Goal: Task Accomplishment & Management: Complete application form

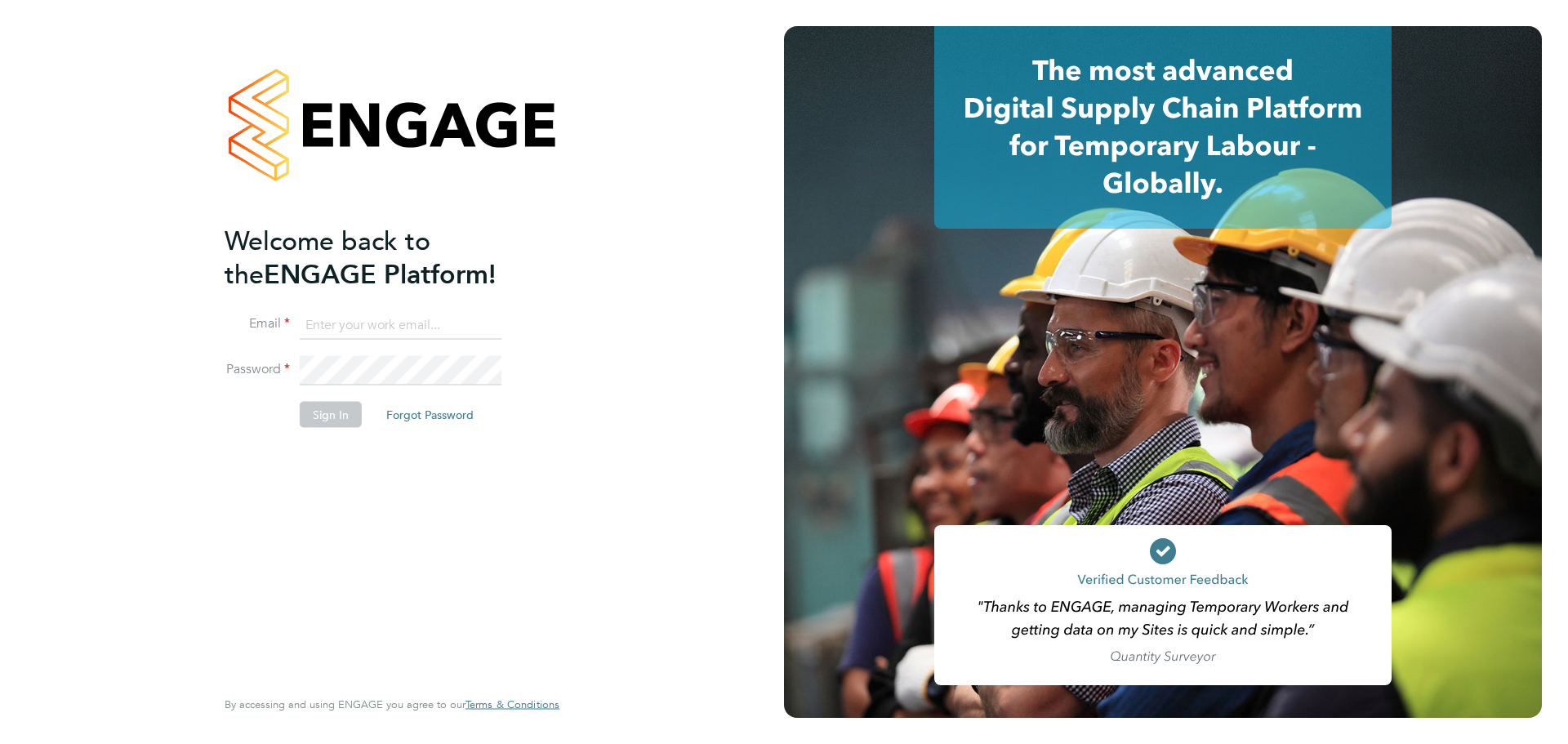
type input "[EMAIL_ADDRESS][DOMAIN_NAME]"
click at [323, 420] on button "Sign In" at bounding box center [330, 414] width 62 height 26
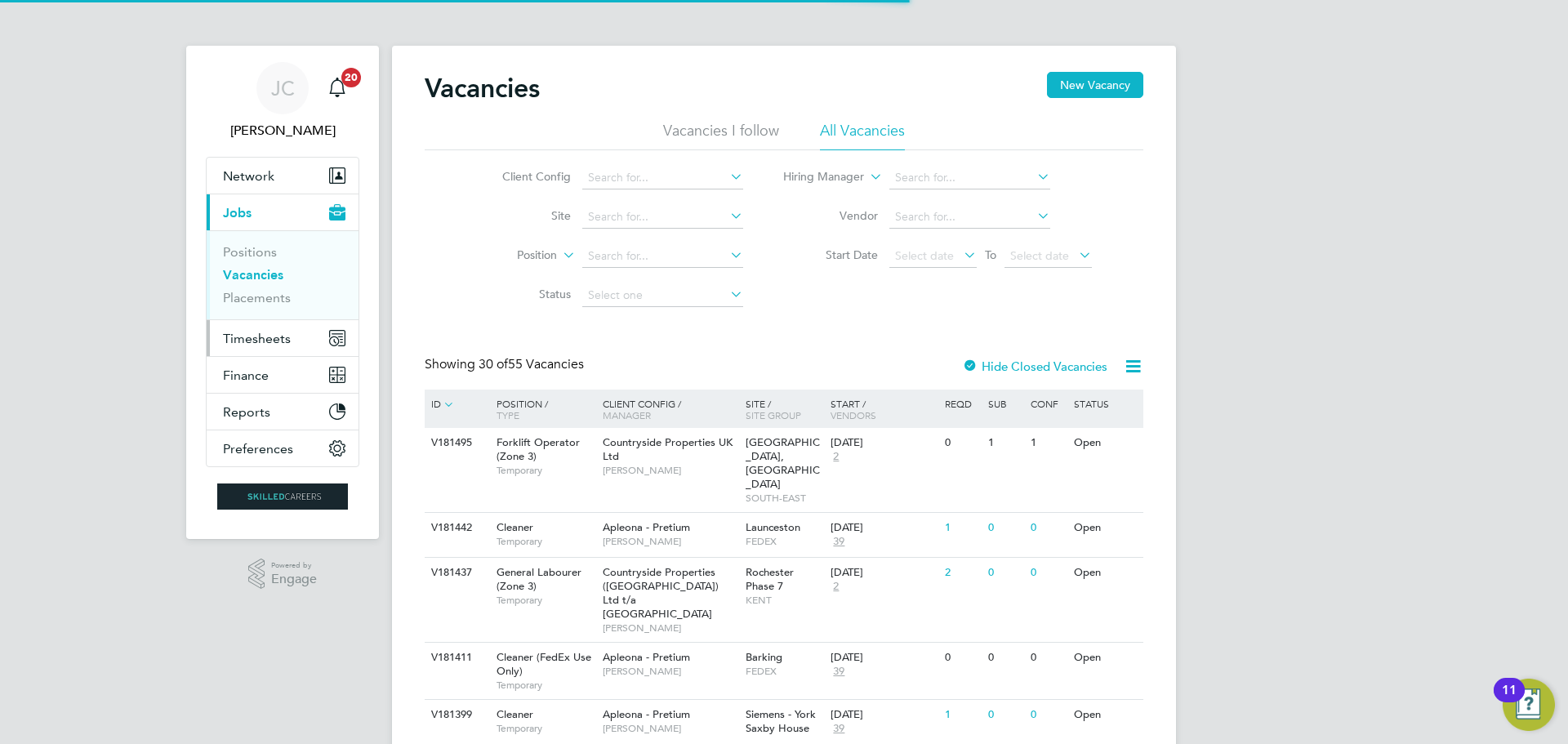
click at [268, 338] on span "Timesheets" at bounding box center [257, 338] width 68 height 15
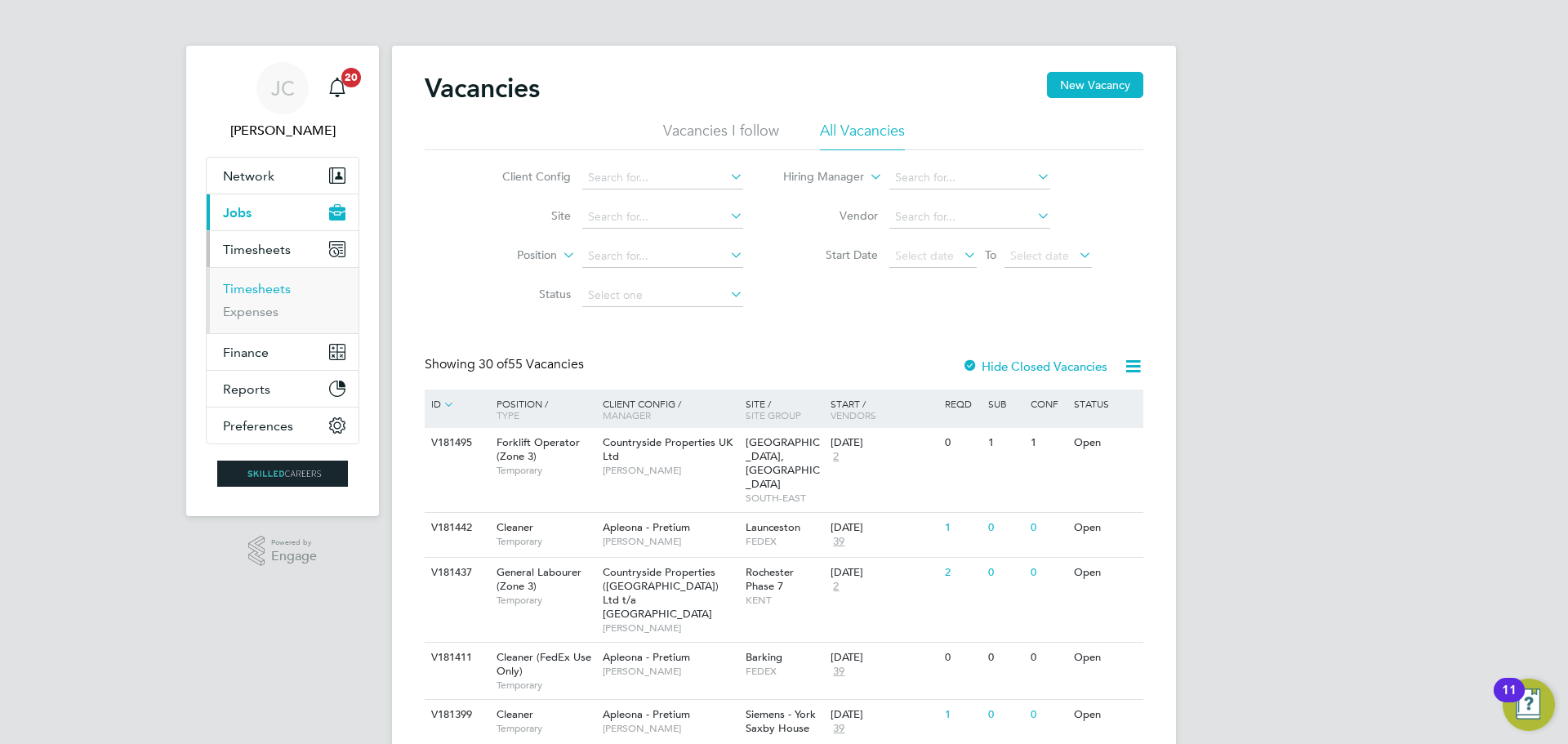
click at [277, 293] on link "Timesheets" at bounding box center [257, 288] width 68 height 15
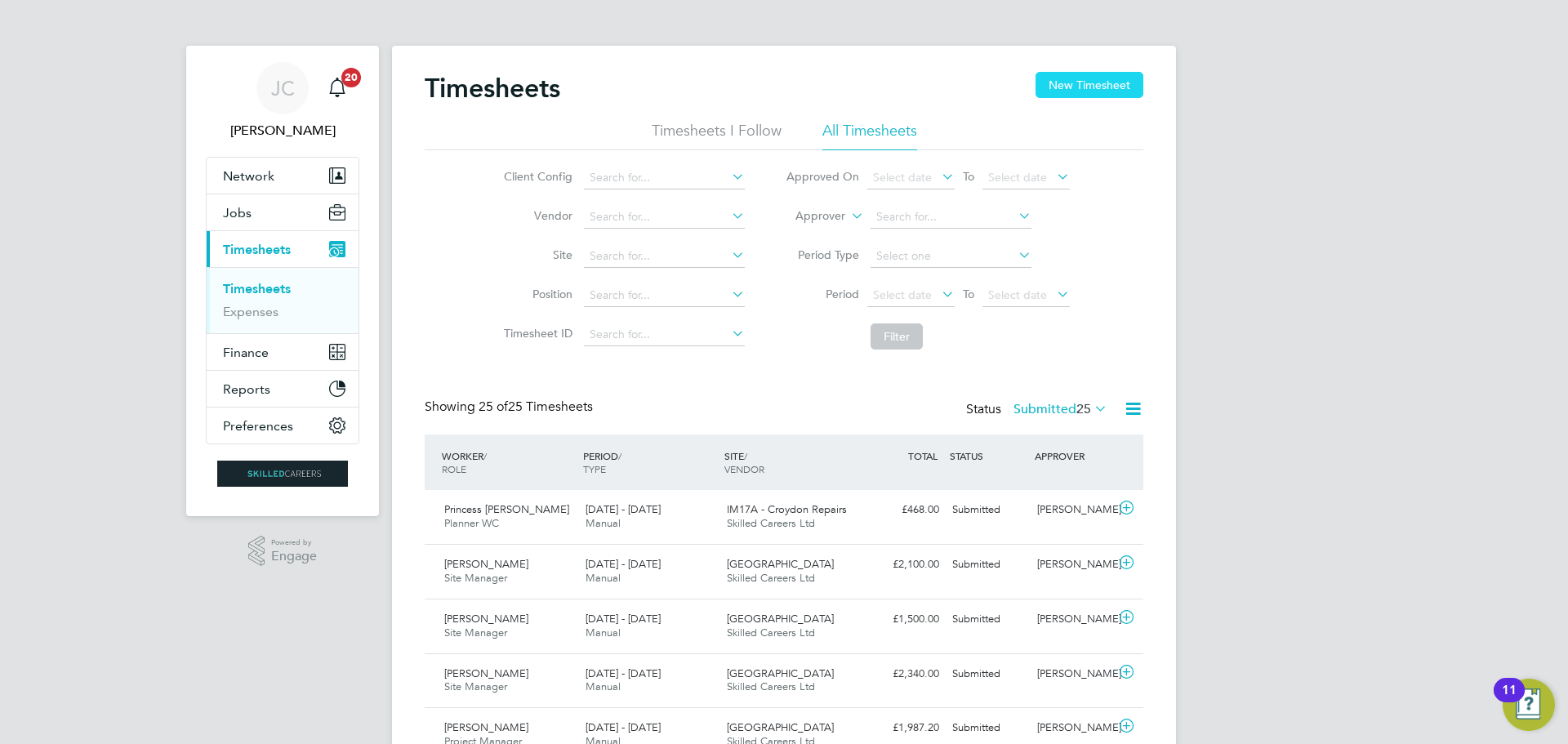
click at [1099, 92] on button "New Timesheet" at bounding box center [1089, 84] width 108 height 26
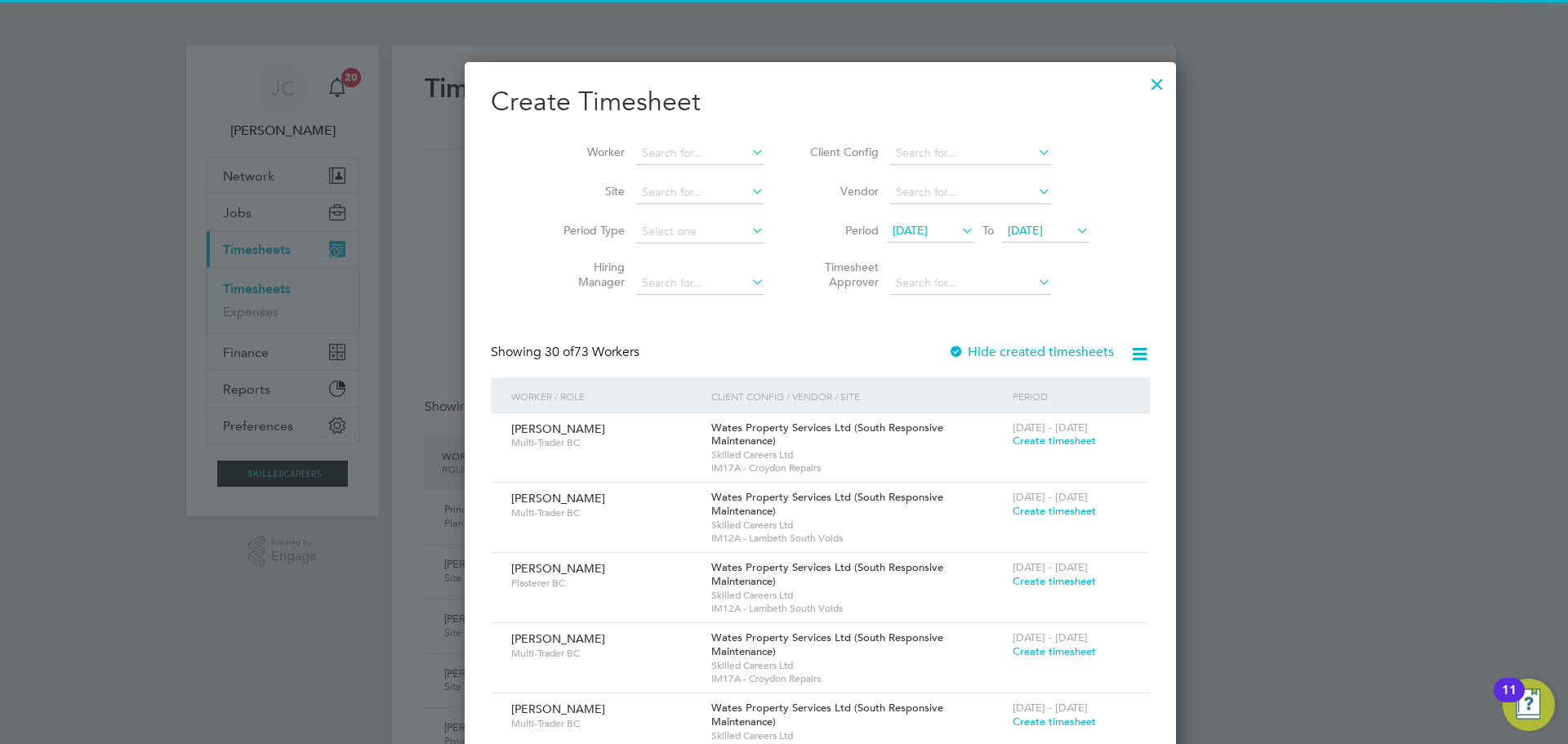
click at [1007, 225] on span "22 Sep 2025" at bounding box center [1024, 231] width 35 height 14
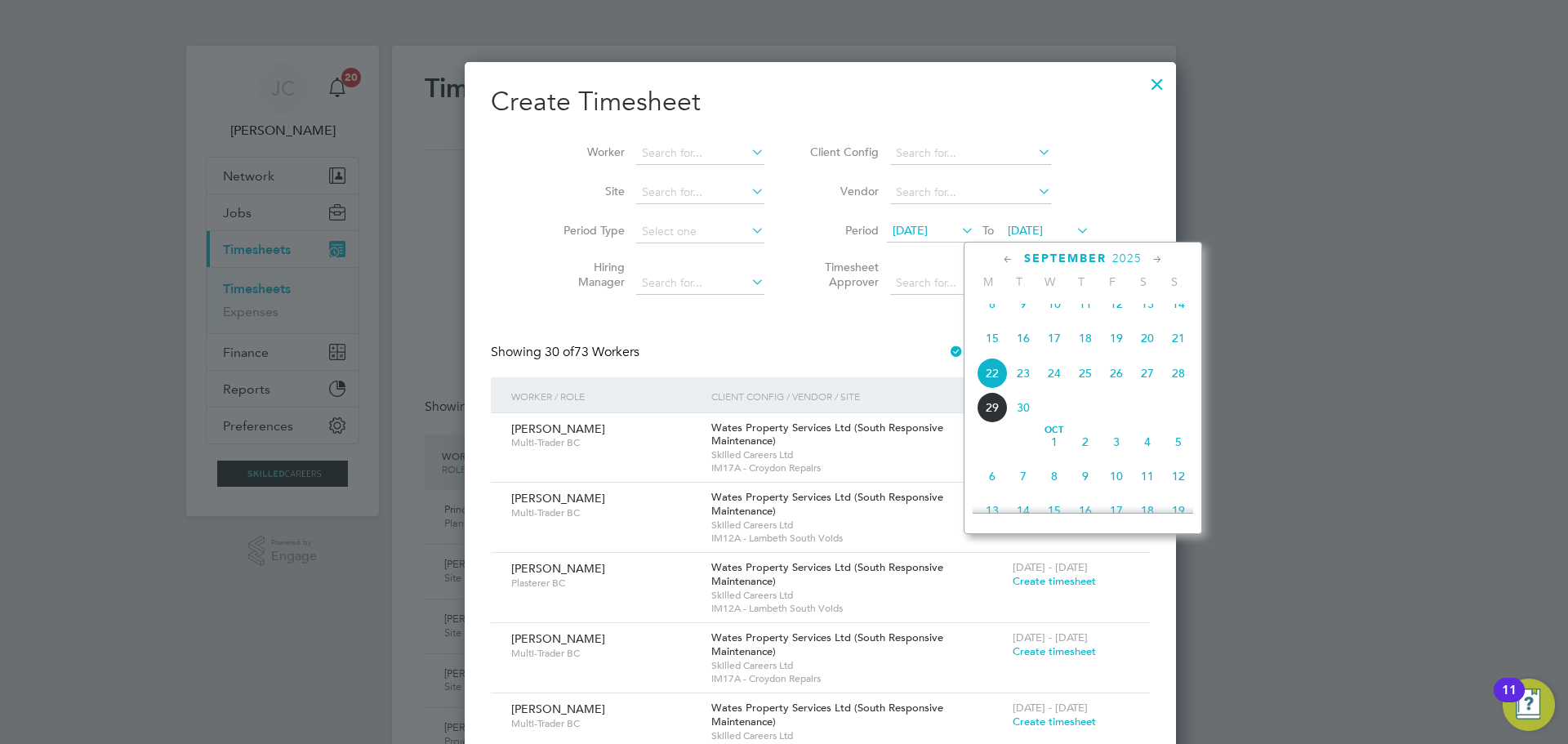
click at [1121, 389] on span "26" at bounding box center [1116, 373] width 31 height 31
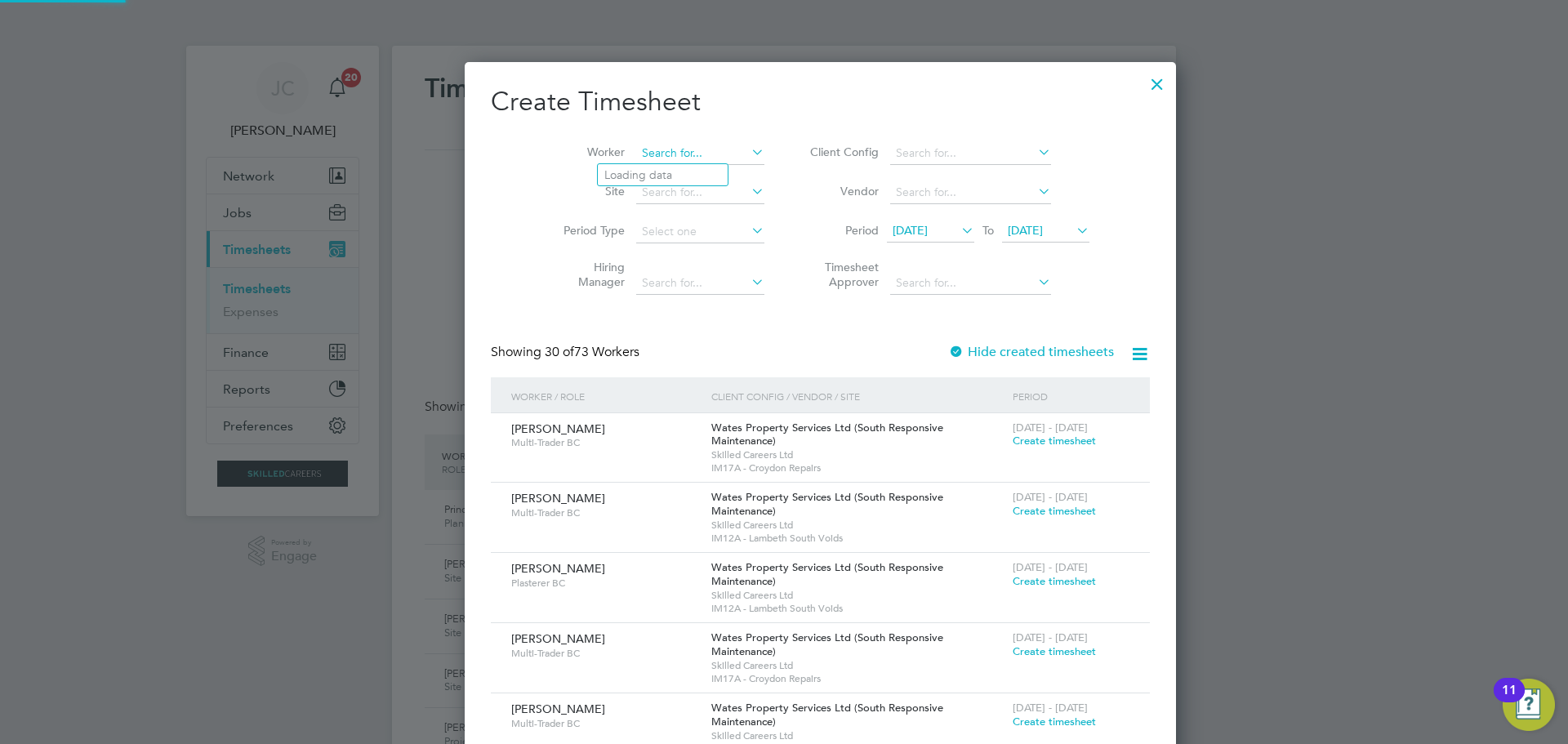
click at [669, 154] on input at bounding box center [700, 153] width 128 height 22
type input "Syed Jilani"
click at [696, 175] on li "Syed Jilani" at bounding box center [700, 175] width 205 height 22
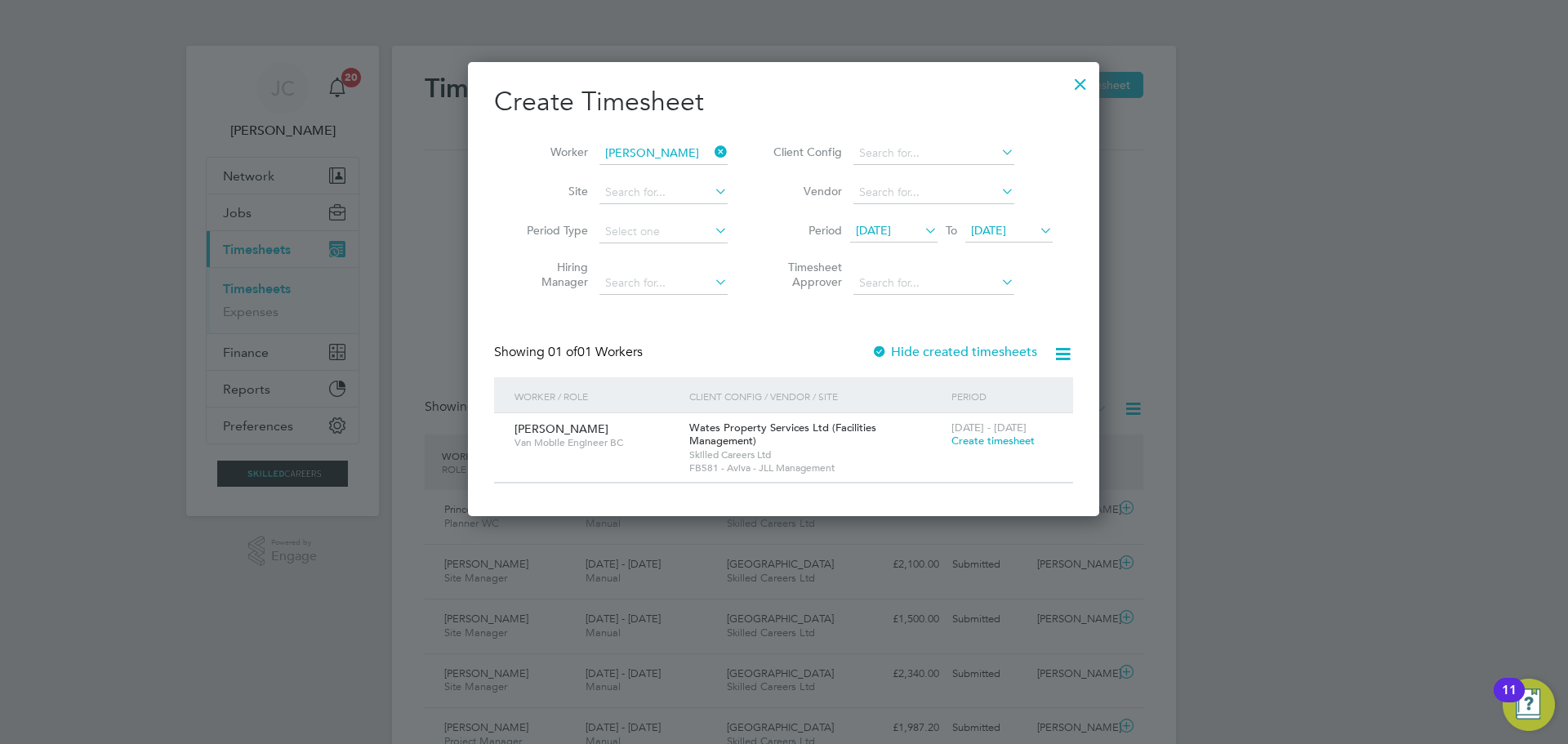
click at [968, 442] on span "Create timesheet" at bounding box center [993, 440] width 83 height 13
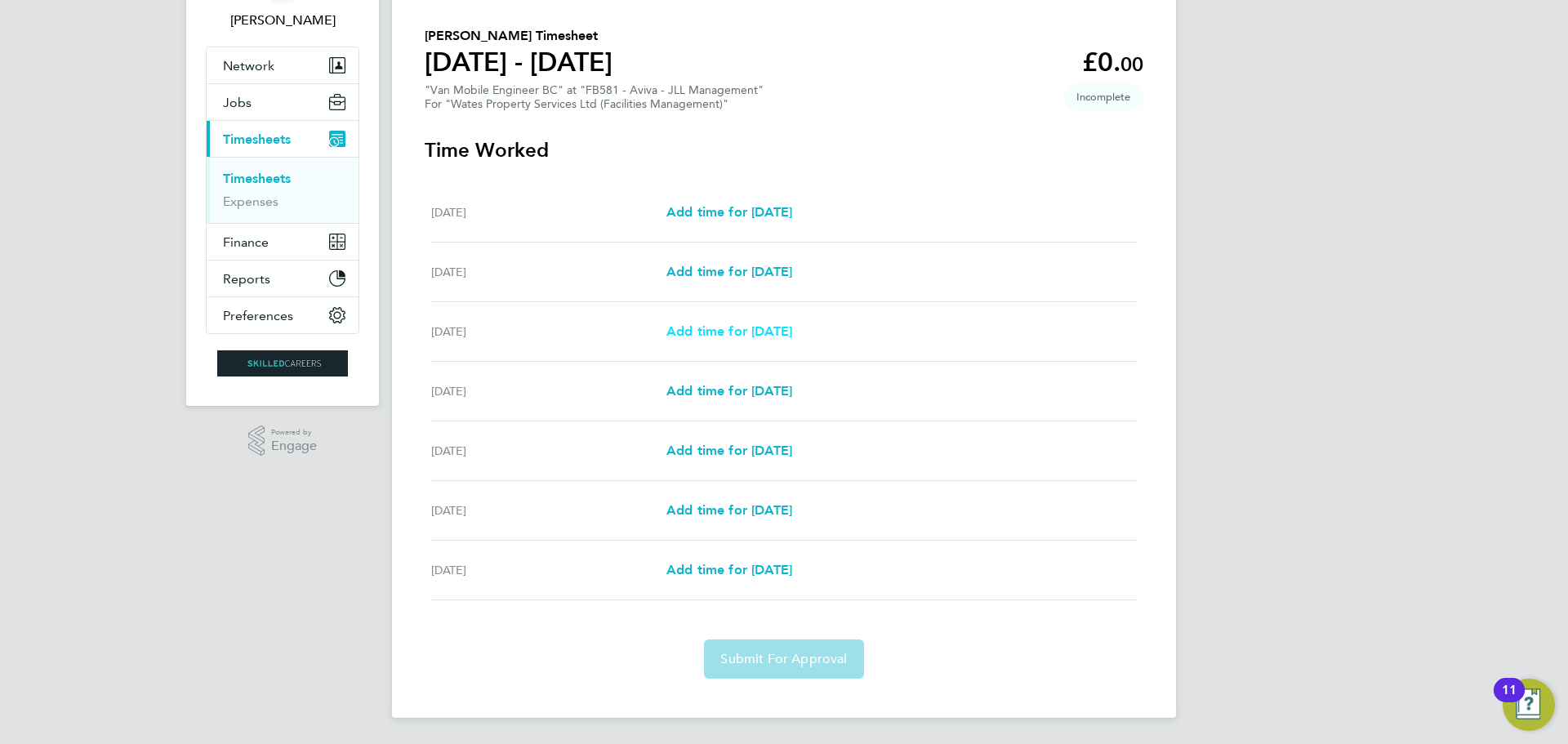
click at [715, 337] on span "Add time for Mon 22 Sep" at bounding box center [729, 330] width 126 height 15
select select "30"
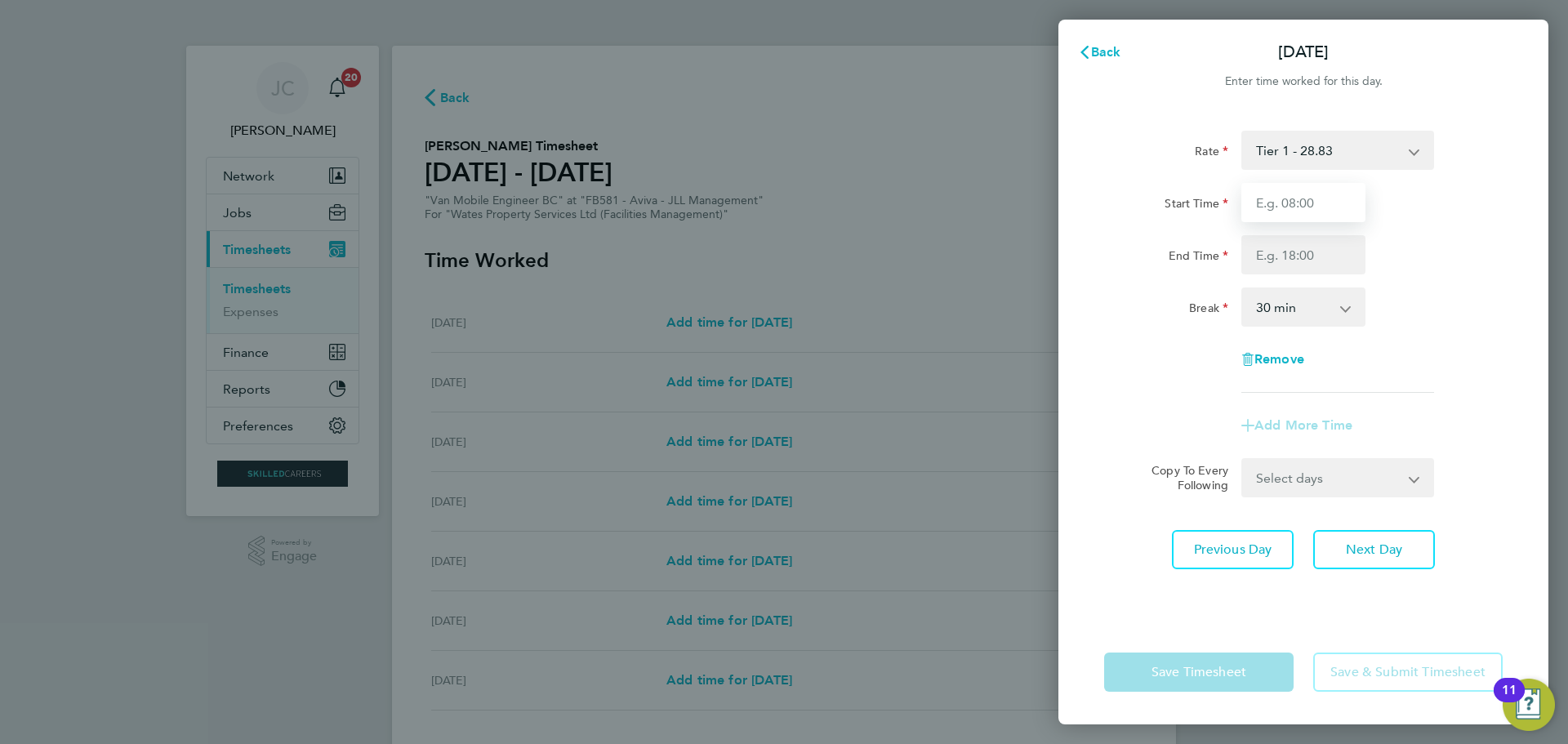
click at [1253, 206] on input "Start Time" at bounding box center [1303, 203] width 124 height 39
type input "08:00"
drag, startPoint x: 1303, startPoint y: 253, endPoint x: 1307, endPoint y: 262, distance: 9.8
click at [1303, 253] on input "End Time" at bounding box center [1303, 255] width 124 height 39
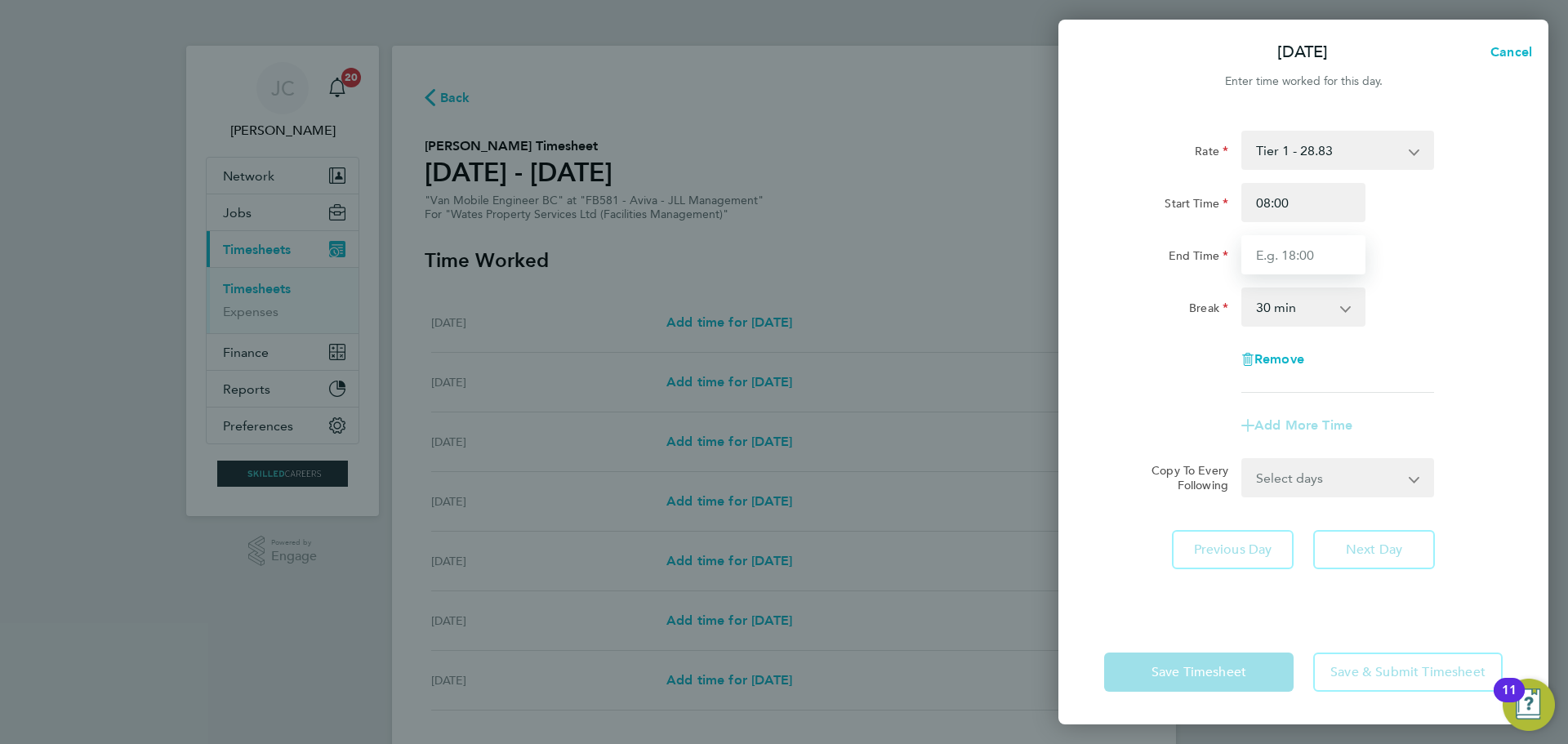
type input "17:00"
click at [1312, 317] on select "0 min 15 min 30 min 45 min 60 min 75 min 90 min" at bounding box center [1294, 307] width 101 height 36
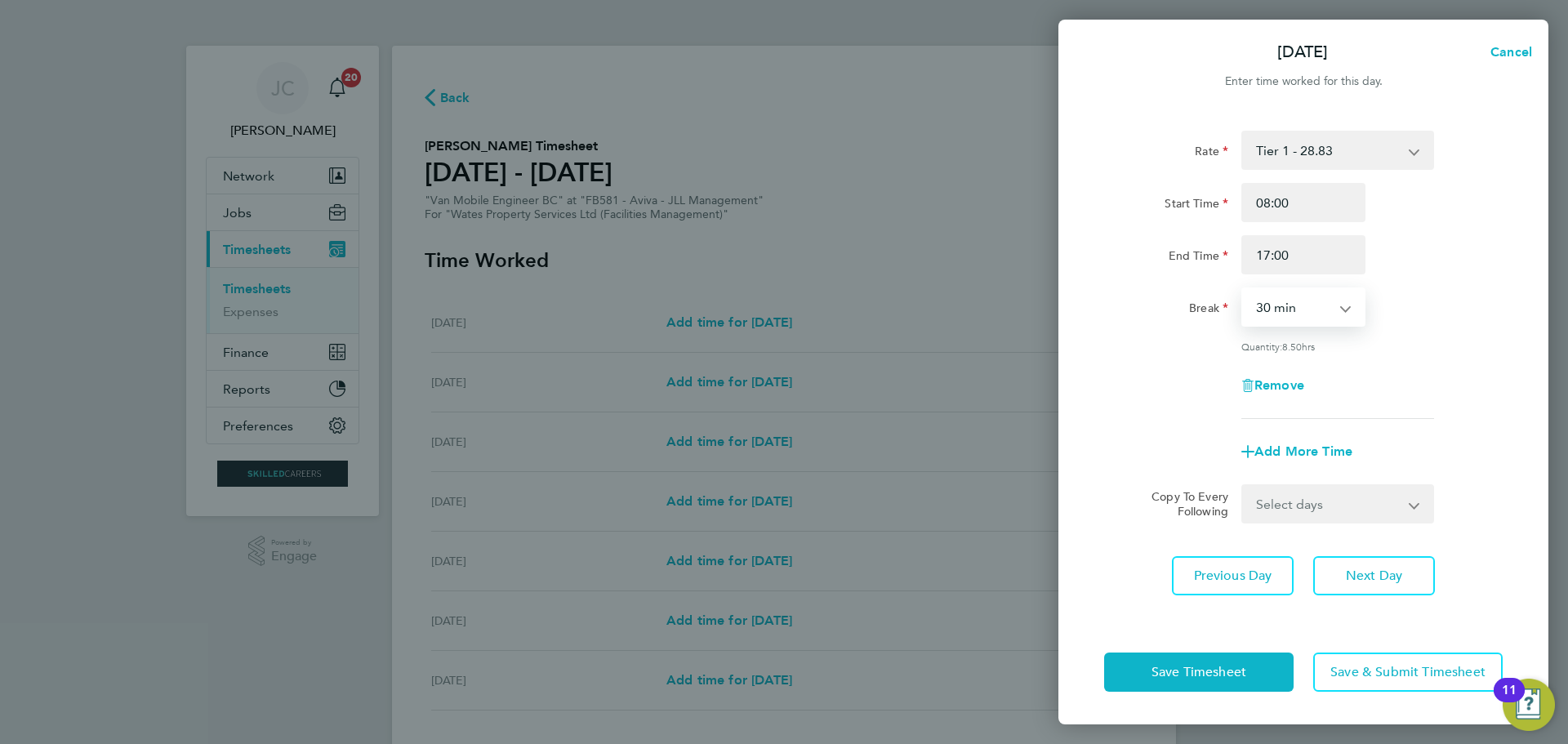
select select "60"
click at [1243, 289] on select "0 min 15 min 30 min 45 min 60 min 75 min 90 min" at bounding box center [1294, 307] width 101 height 36
click at [1299, 477] on form "Rate Tier 1 - 28.83 Saturday - 43.24 Sunday - 57.65 Start Time 08:00 End Time 1…" at bounding box center [1303, 328] width 398 height 393
click at [1301, 485] on div "Select days Day Tuesday Wednesday Thursday Friday" at bounding box center [1337, 504] width 193 height 39
click at [1303, 480] on form "Rate Tier 1 - 28.83 Saturday - 43.24 Sunday - 57.65 Start Time 08:00 End Time 1…" at bounding box center [1303, 328] width 398 height 393
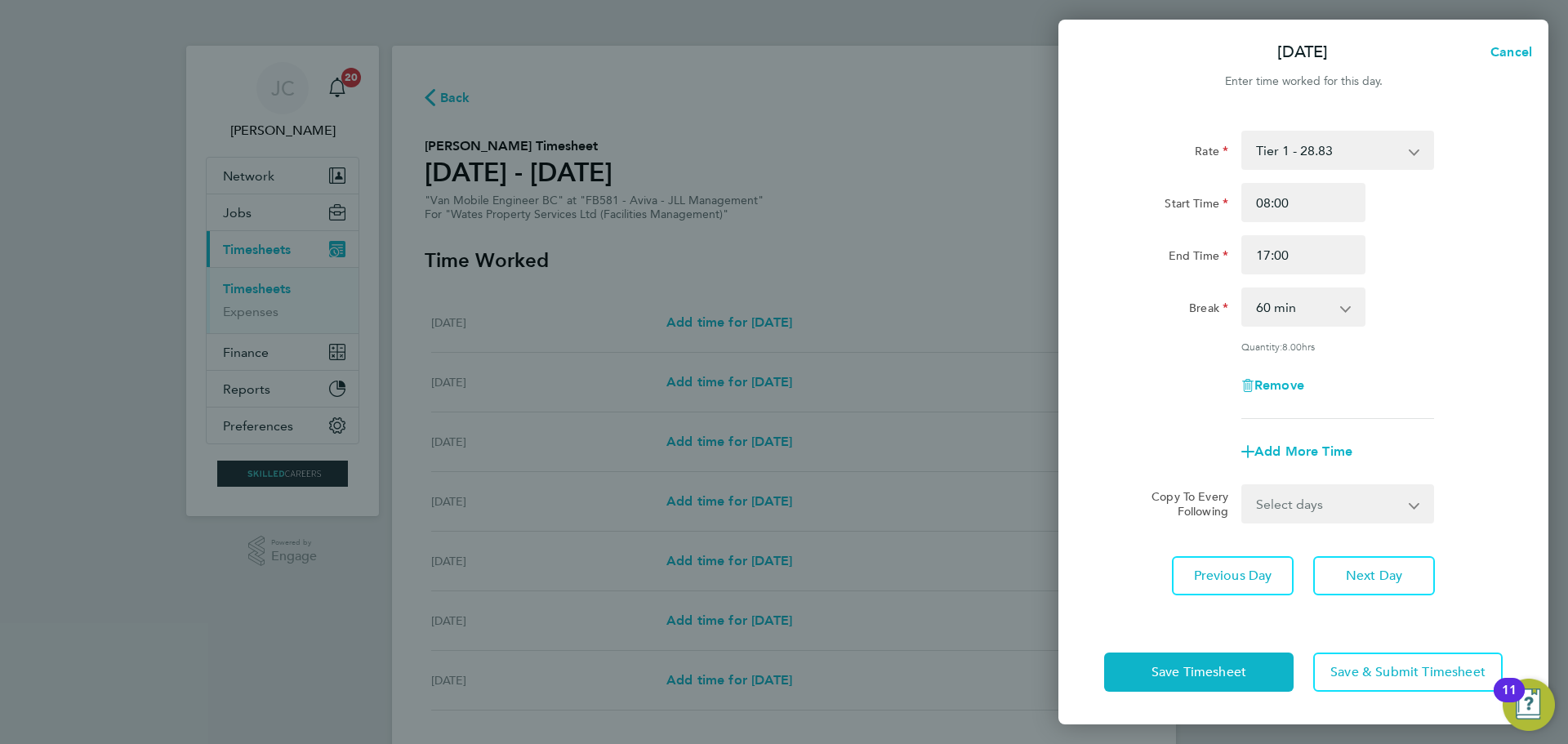
click at [1304, 495] on select "Select days Day Tuesday Wednesday Thursday Friday" at bounding box center [1328, 504] width 171 height 36
select select "DAY"
click at [1243, 486] on select "Select days Day Tuesday Wednesday Thursday Friday" at bounding box center [1328, 504] width 171 height 36
select select "2025-09-26"
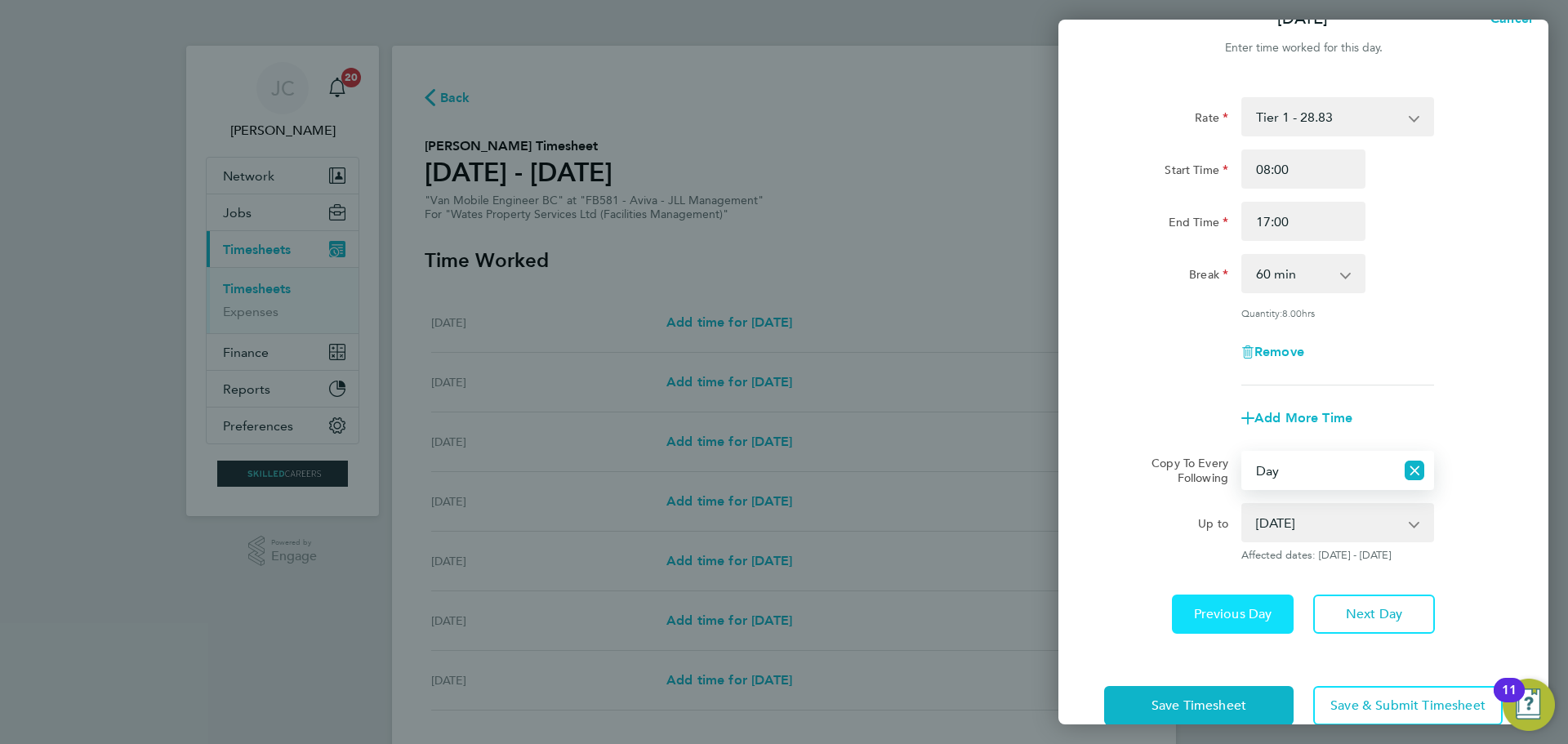
scroll to position [66, 0]
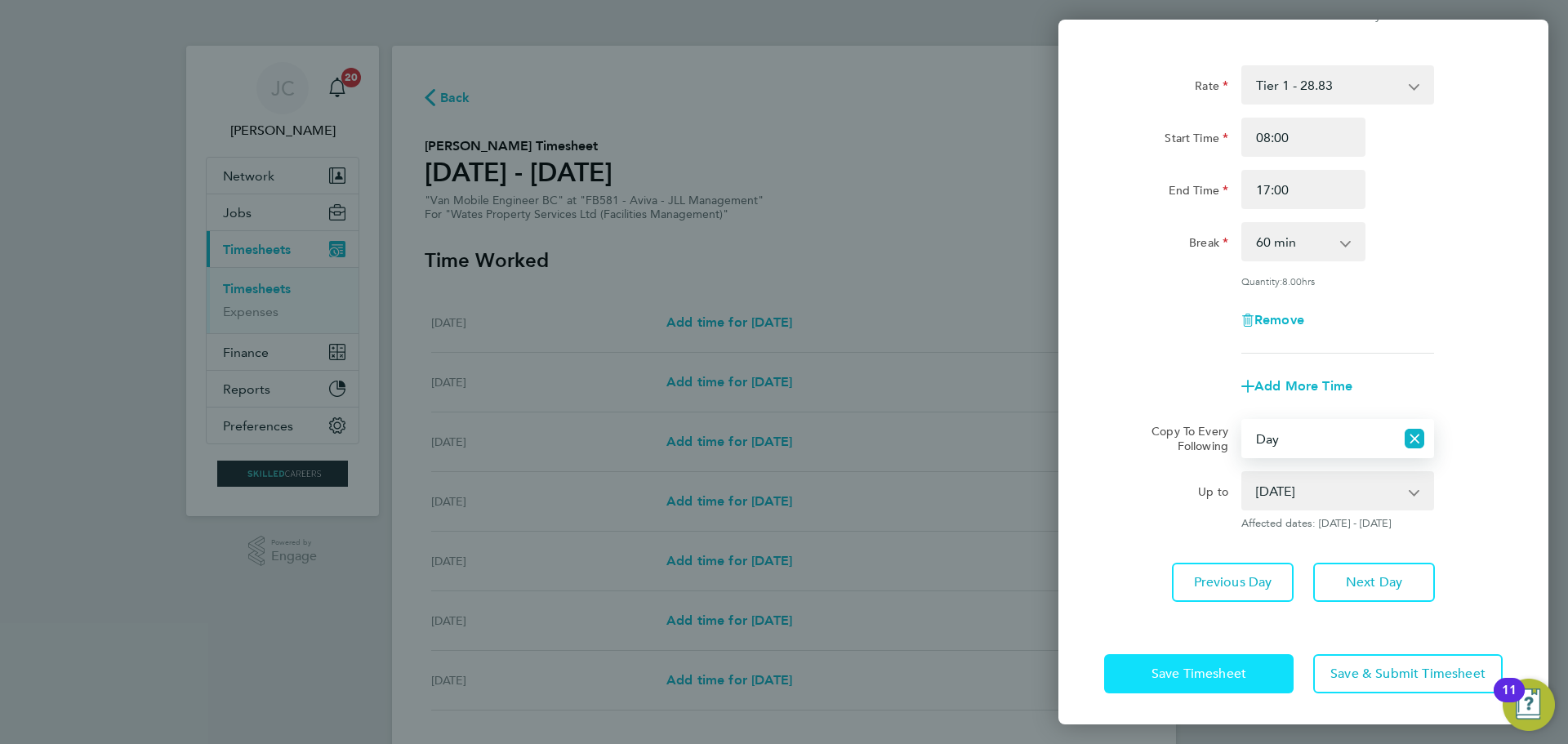
click at [1243, 667] on span "Save Timesheet" at bounding box center [1199, 674] width 95 height 16
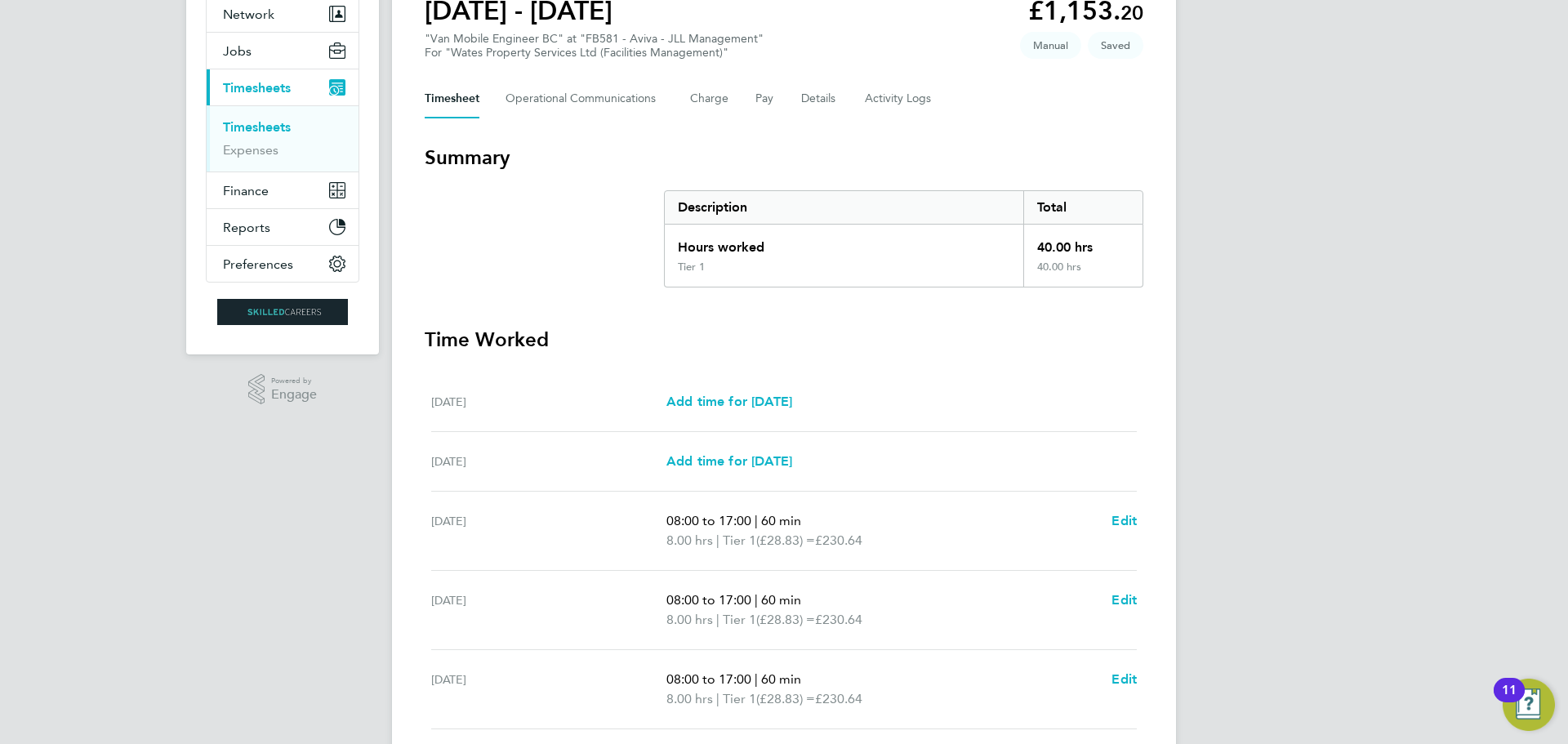
scroll to position [163, 0]
click at [1125, 524] on span "Edit" at bounding box center [1124, 519] width 25 height 15
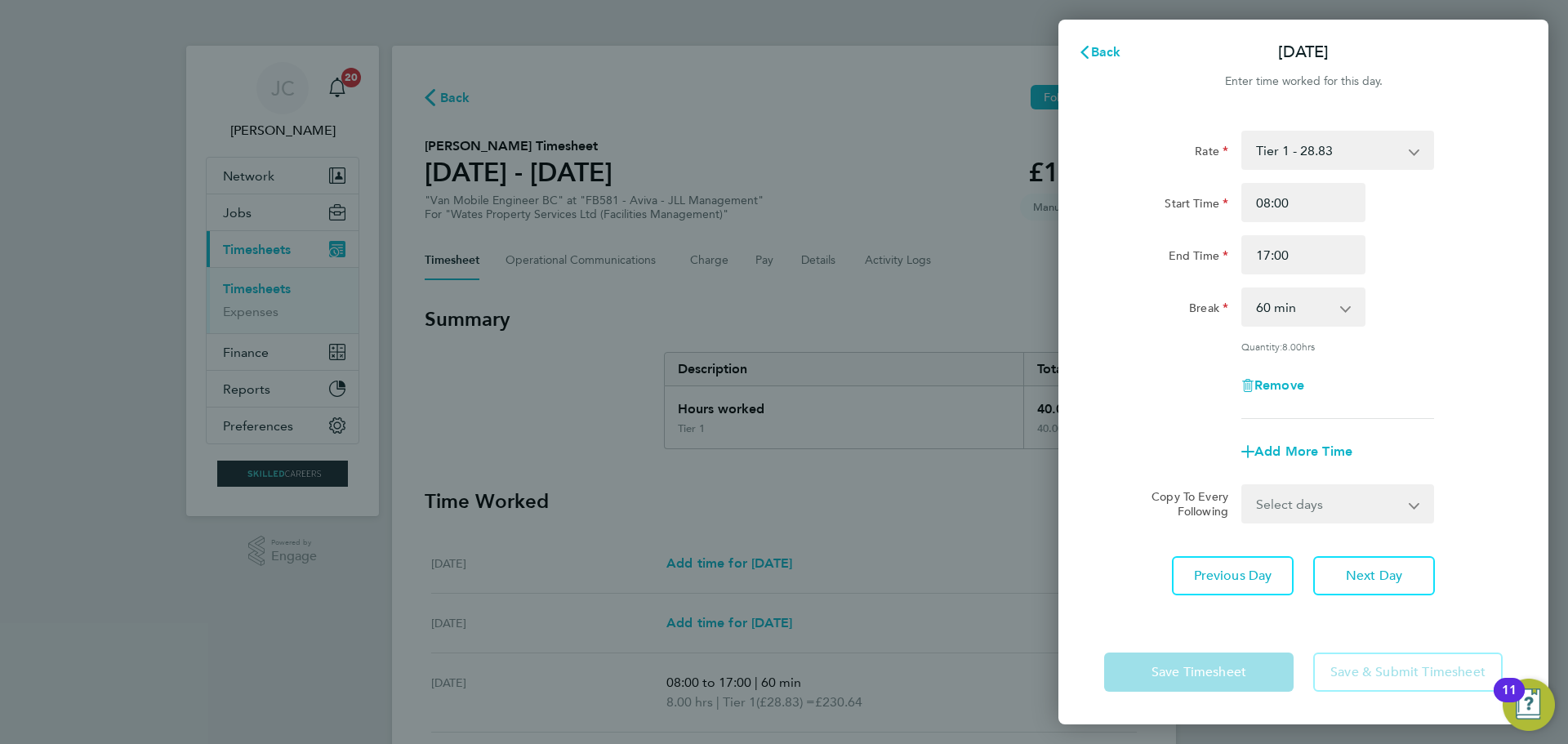
drag, startPoint x: 1293, startPoint y: 328, endPoint x: 1298, endPoint y: 305, distance: 23.5
click at [1293, 323] on div "Rate Tier 1 - 28.83 Saturday - 43.24 Sunday - 57.65 Start Time 08:00 End Time 1…" at bounding box center [1303, 275] width 398 height 288
click at [1298, 305] on select "0 min 15 min 30 min 45 min 60 min 75 min 90 min" at bounding box center [1294, 307] width 101 height 36
select select "30"
click at [1243, 289] on select "0 min 15 min 30 min 45 min 60 min 75 min 90 min" at bounding box center [1294, 307] width 101 height 36
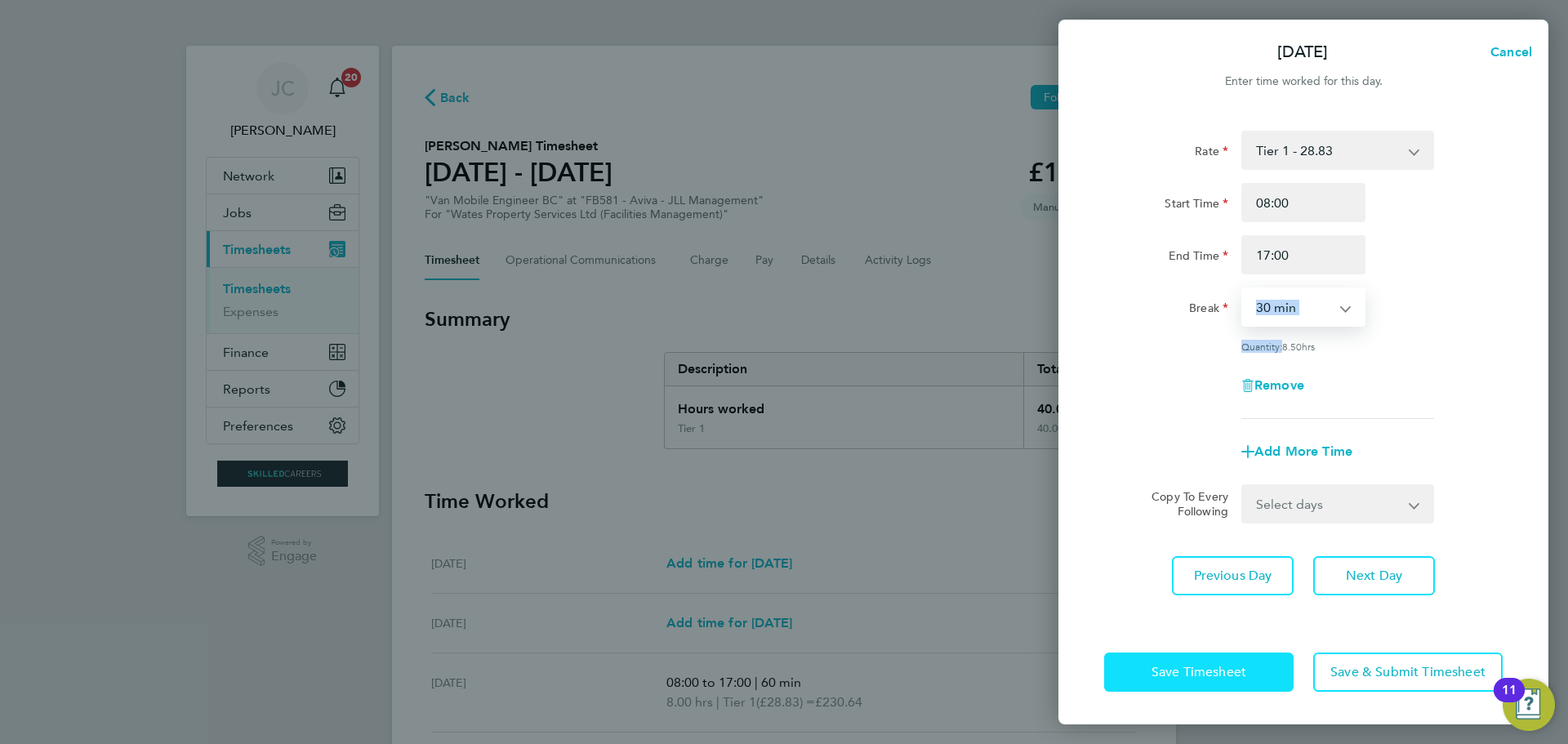
click at [1264, 678] on button "Save Timesheet" at bounding box center [1198, 672] width 189 height 39
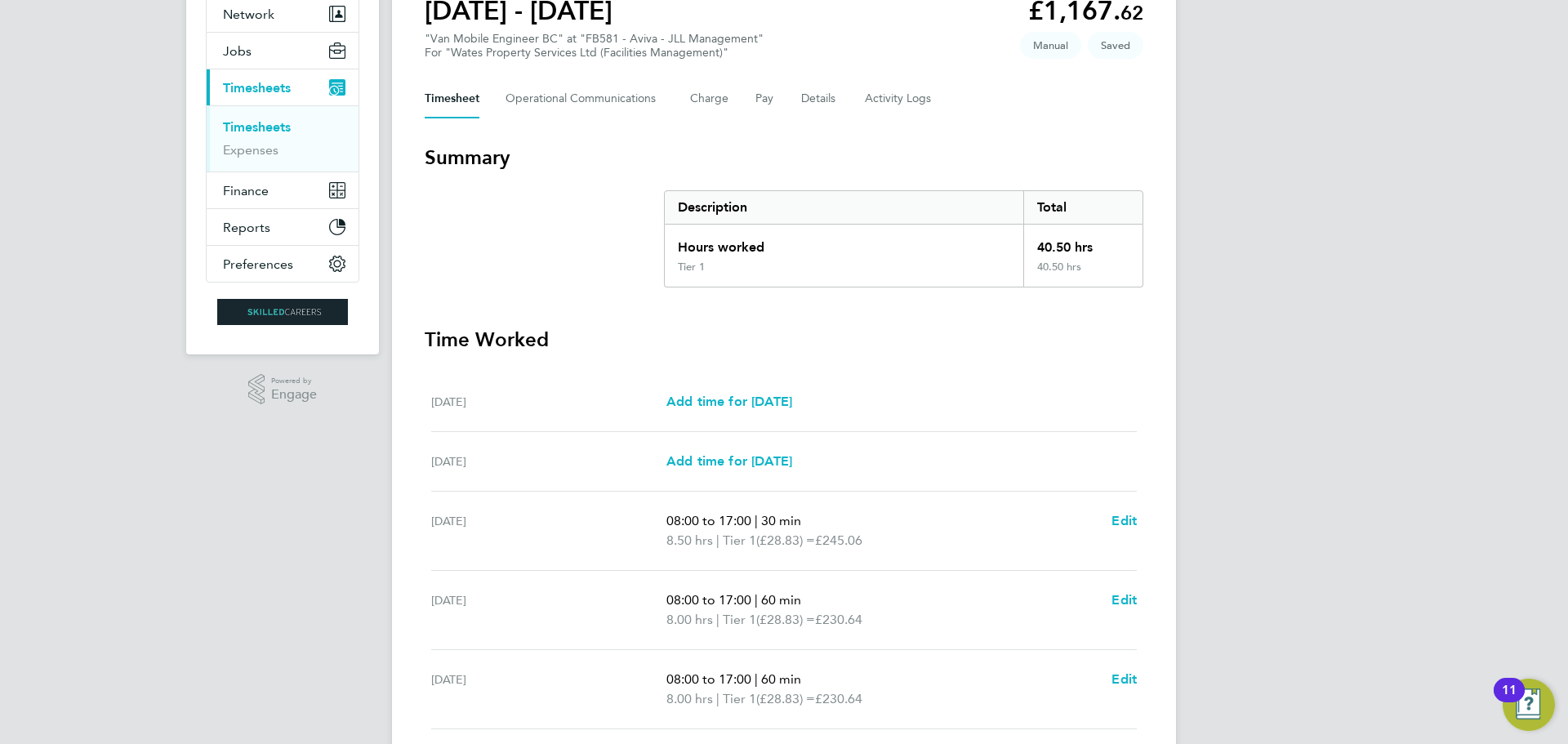
scroll to position [163, 0]
click at [1122, 597] on span "Edit" at bounding box center [1124, 598] width 25 height 15
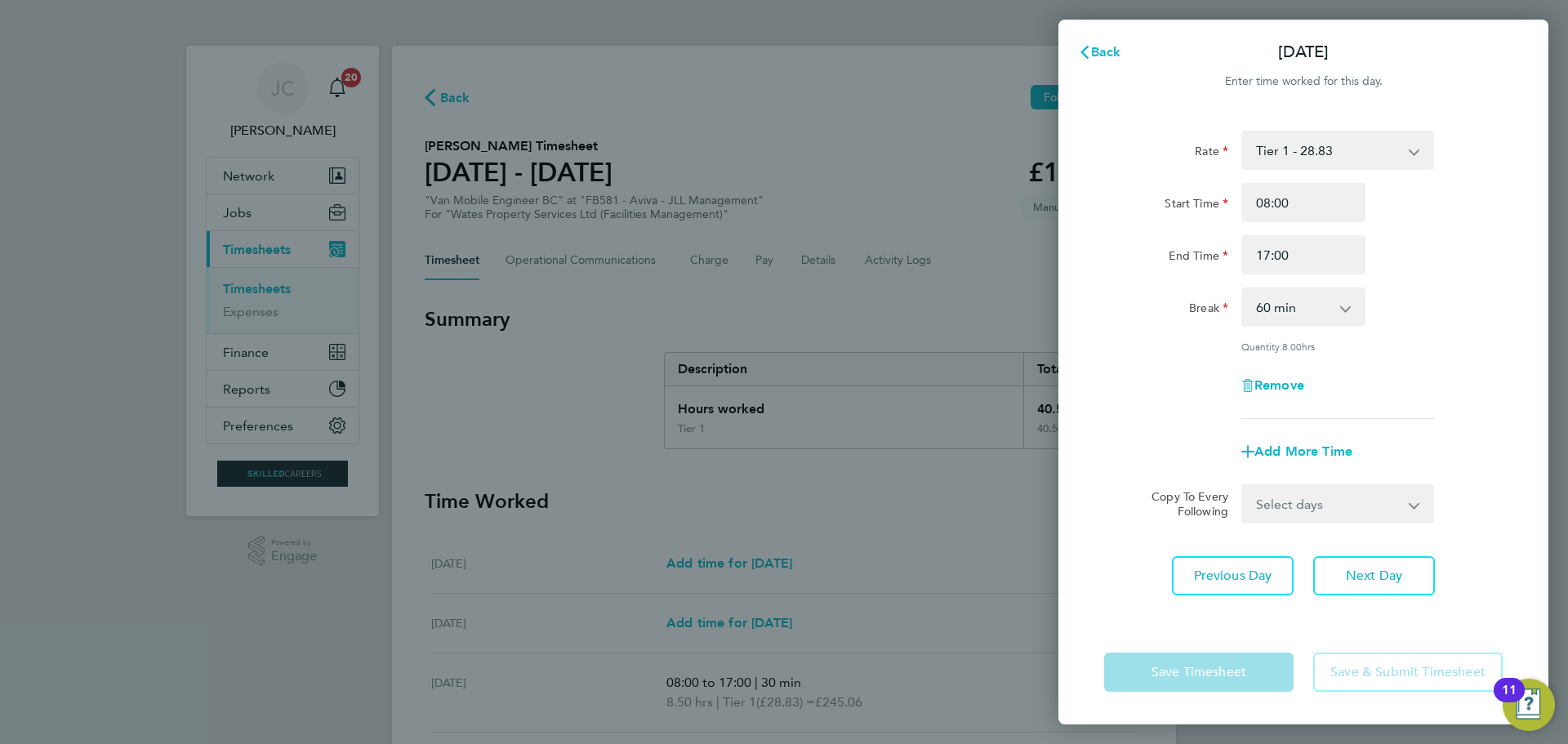
drag, startPoint x: 1270, startPoint y: 298, endPoint x: 1270, endPoint y: 316, distance: 18.0
click at [1270, 298] on select "0 min 15 min 30 min 45 min 60 min 75 min 90 min" at bounding box center [1294, 307] width 101 height 36
select select "30"
click at [1243, 289] on select "0 min 15 min 30 min 45 min 60 min 75 min 90 min" at bounding box center [1294, 307] width 101 height 36
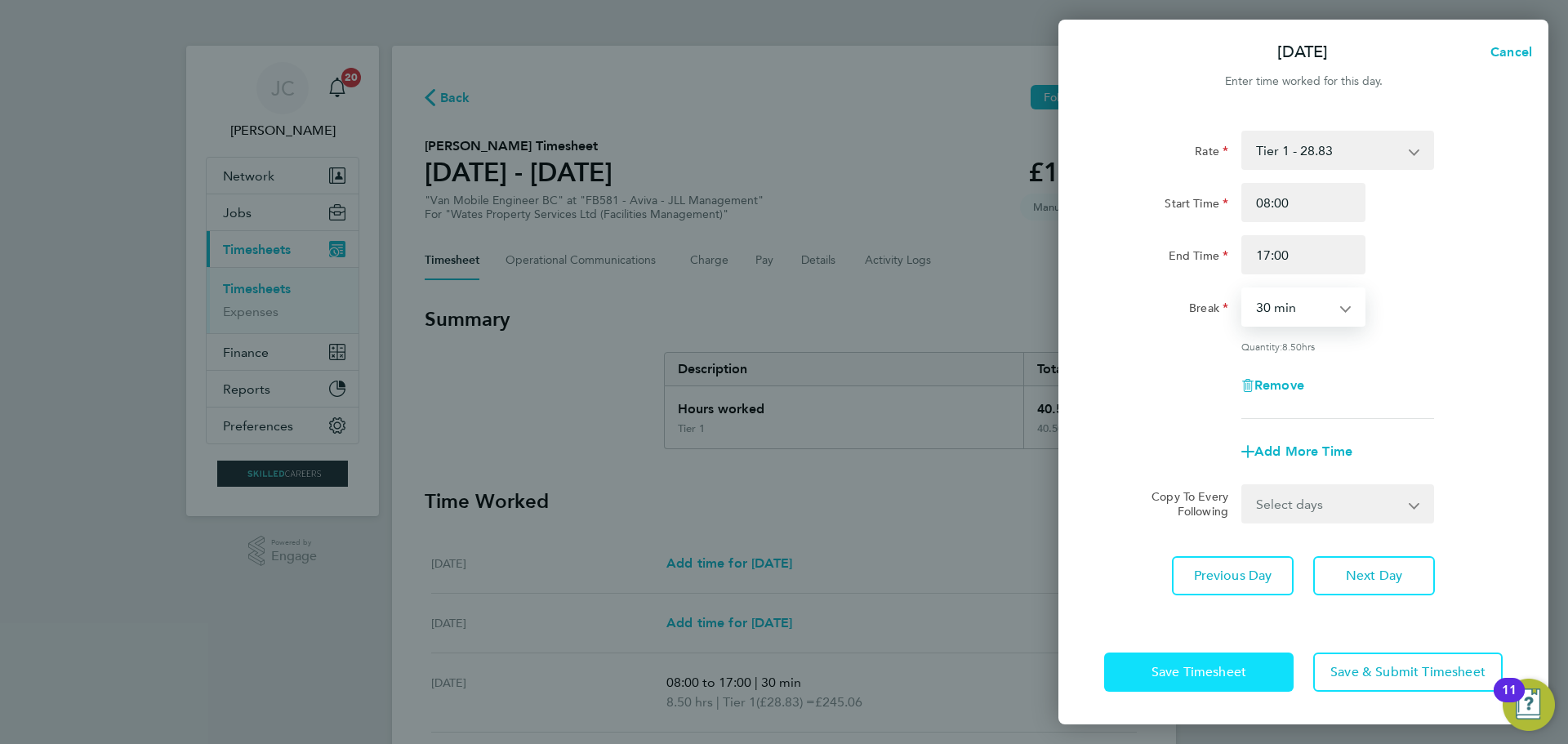
click at [1233, 678] on span "Save Timesheet" at bounding box center [1199, 672] width 95 height 16
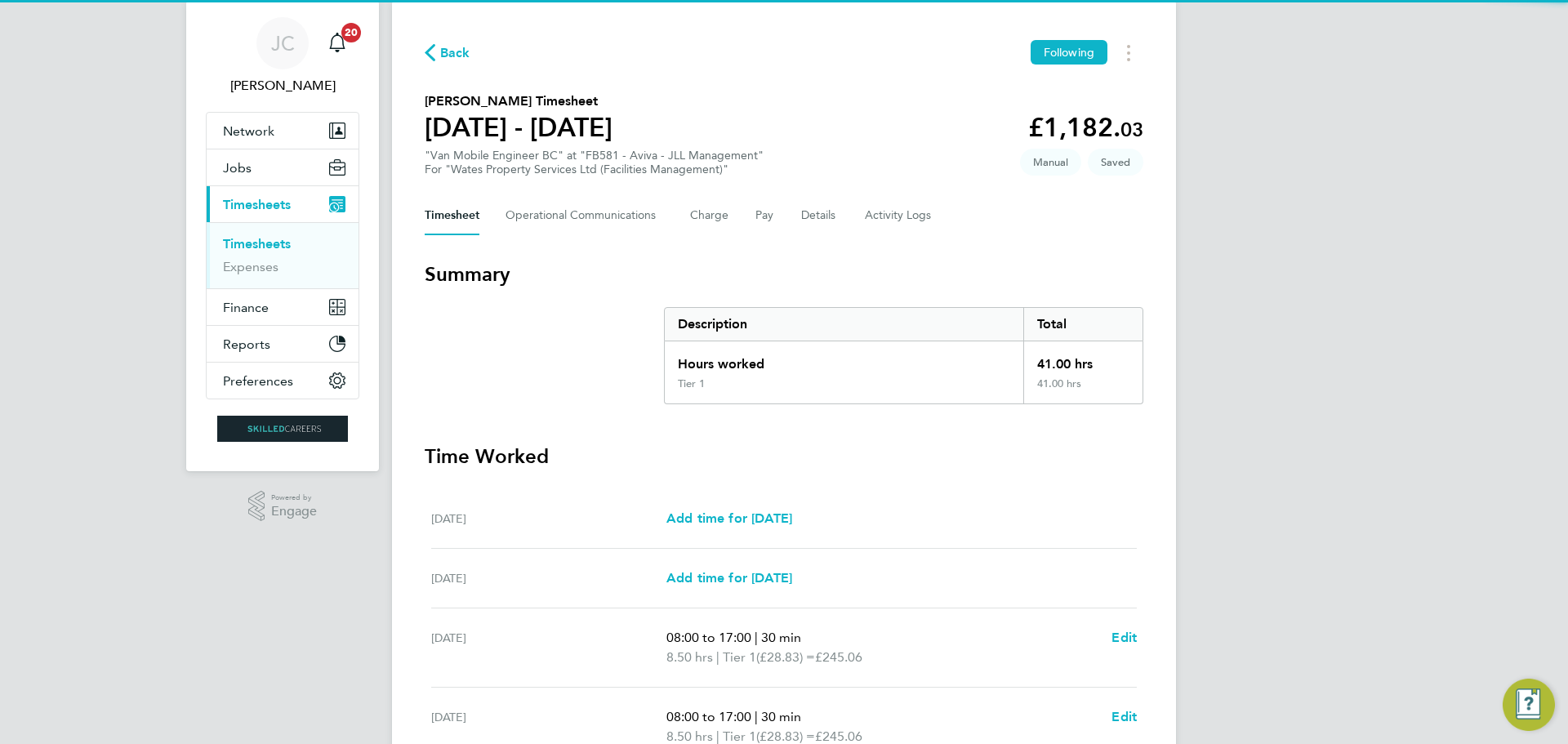
scroll to position [450, 0]
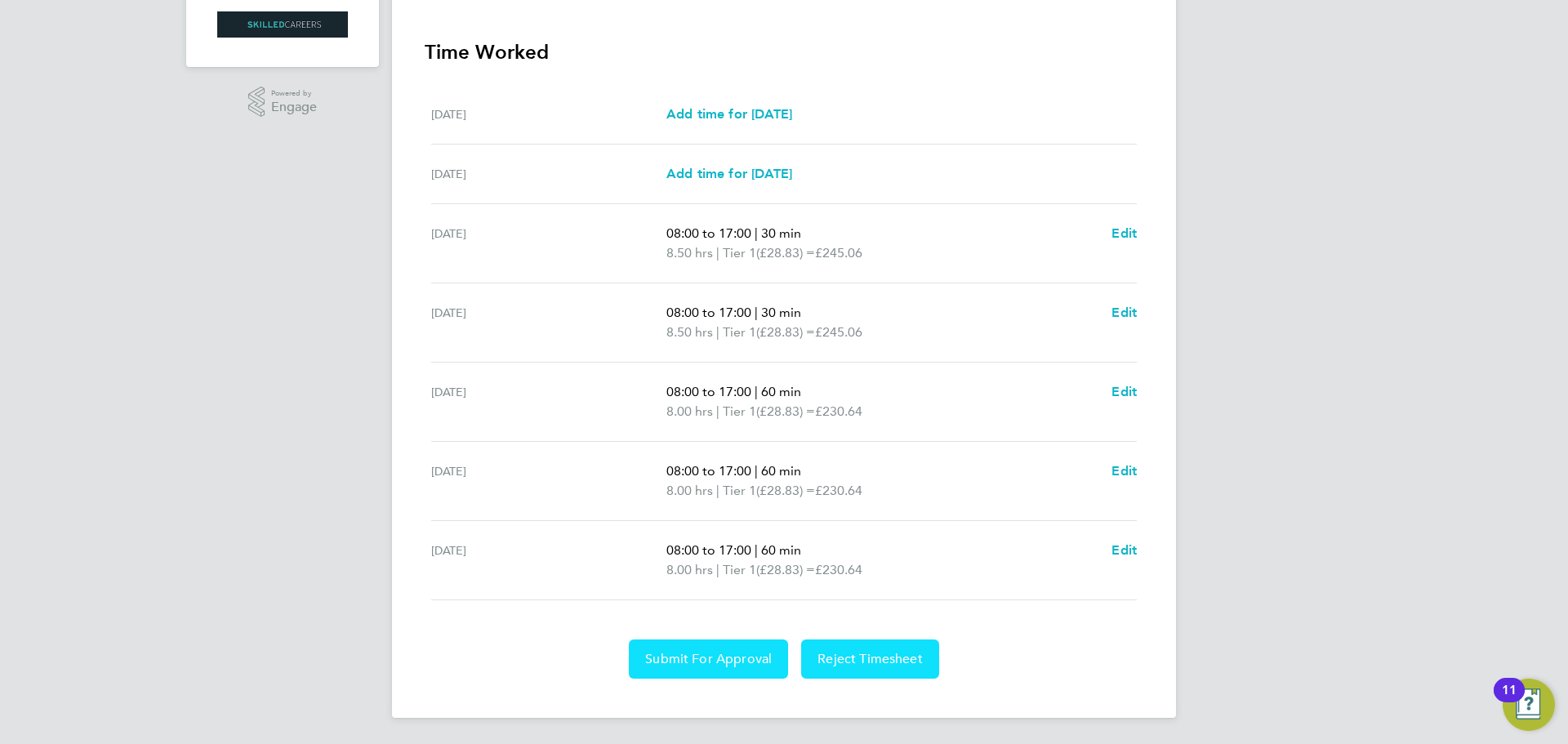
drag, startPoint x: 754, startPoint y: 668, endPoint x: 757, endPoint y: 652, distance: 16.3
click at [754, 666] on button "Submit For Approval" at bounding box center [709, 660] width 160 height 39
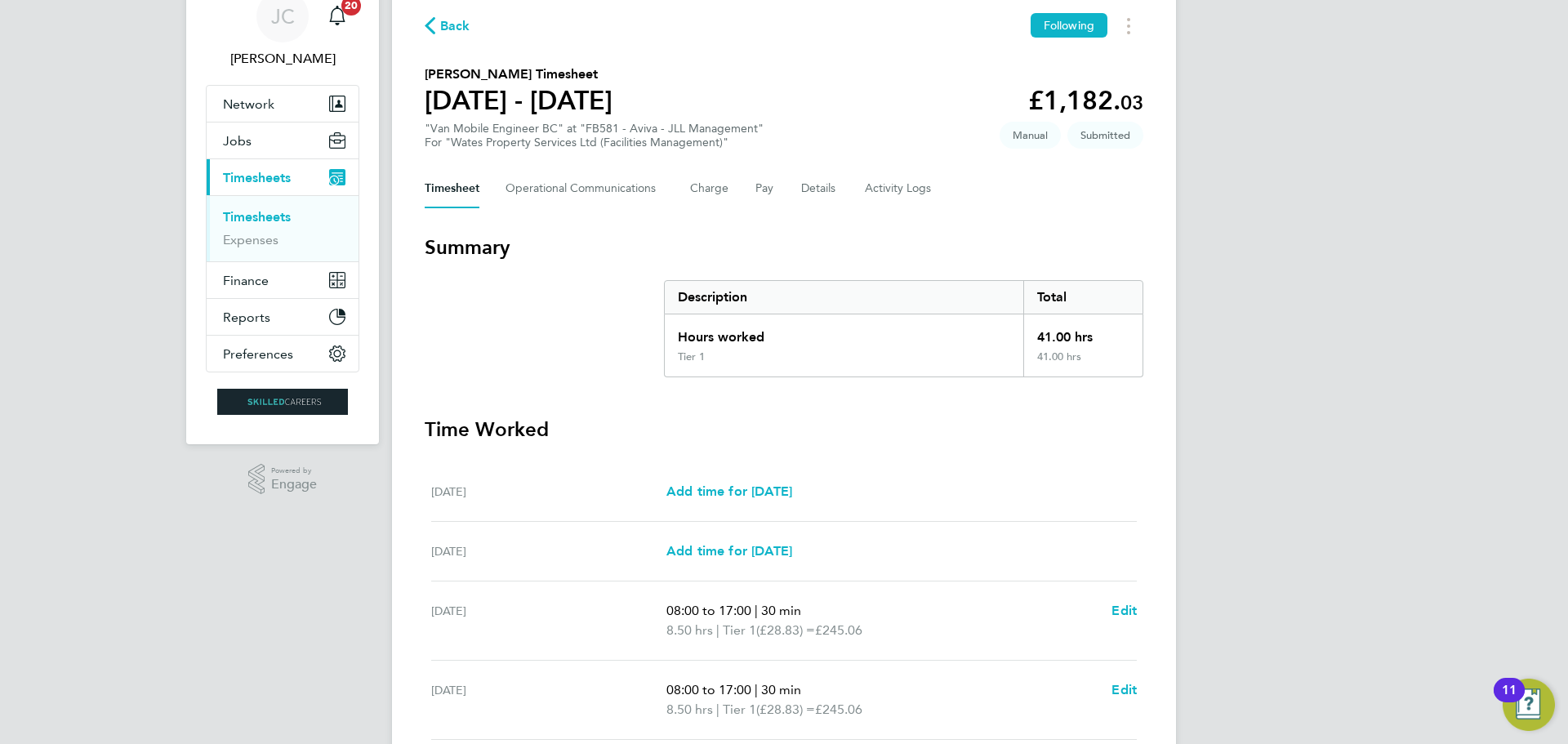
scroll to position [0, 0]
